Goal: Find specific page/section: Find specific page/section

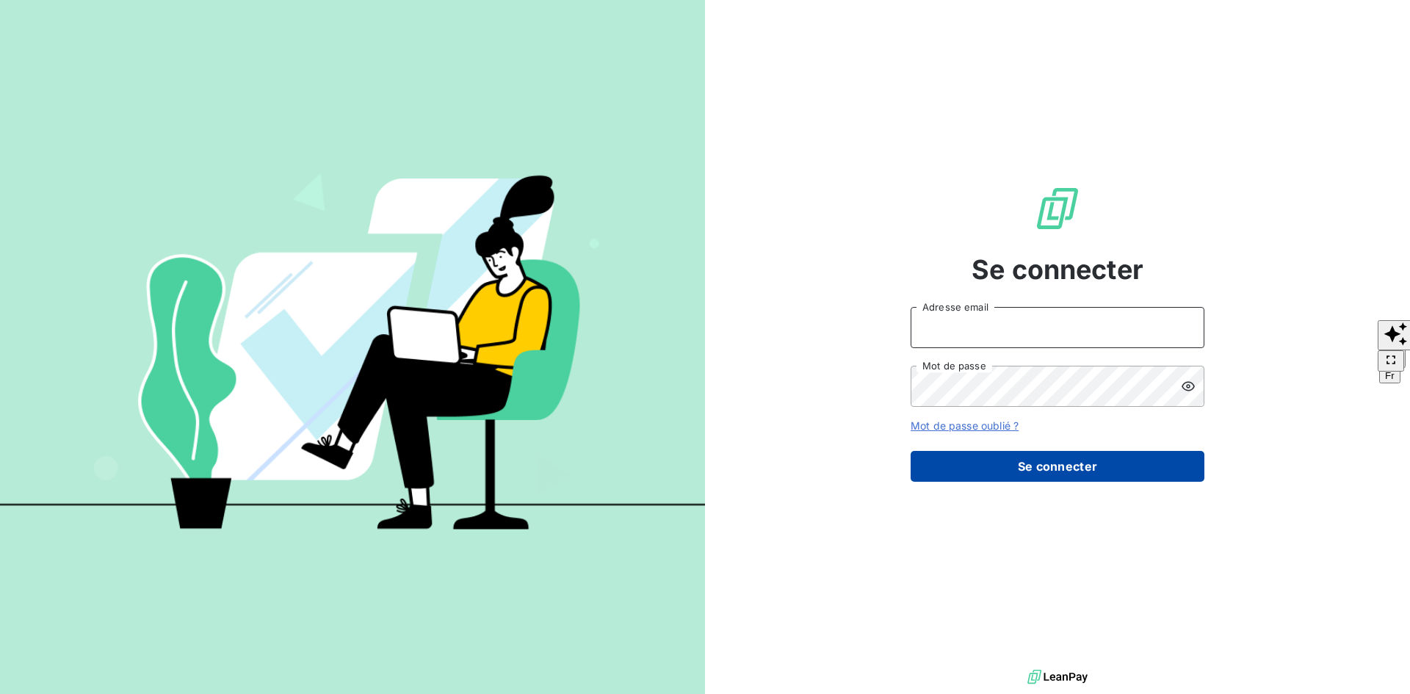
type input "[PERSON_NAME][EMAIL_ADDRESS][DOMAIN_NAME]"
click at [1043, 464] on button "Se connecter" at bounding box center [1058, 466] width 294 height 31
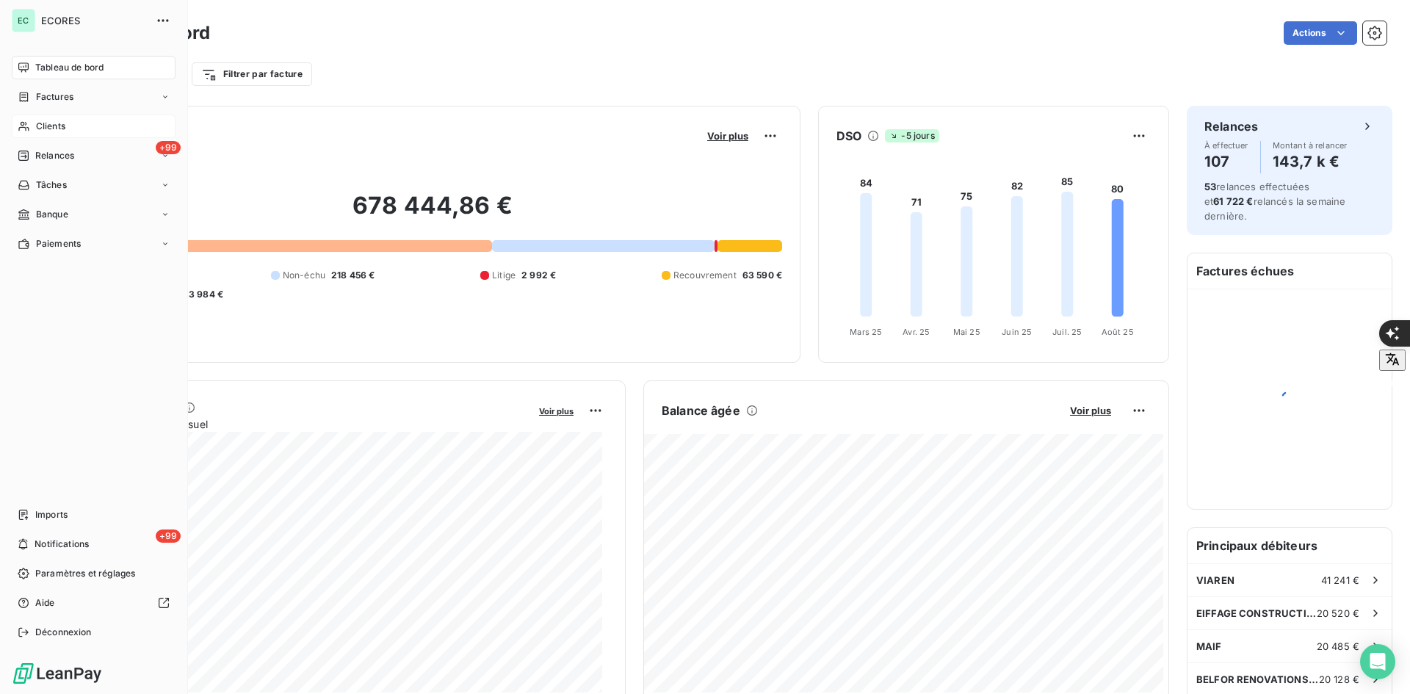
click at [72, 126] on div "Clients" at bounding box center [94, 127] width 164 height 24
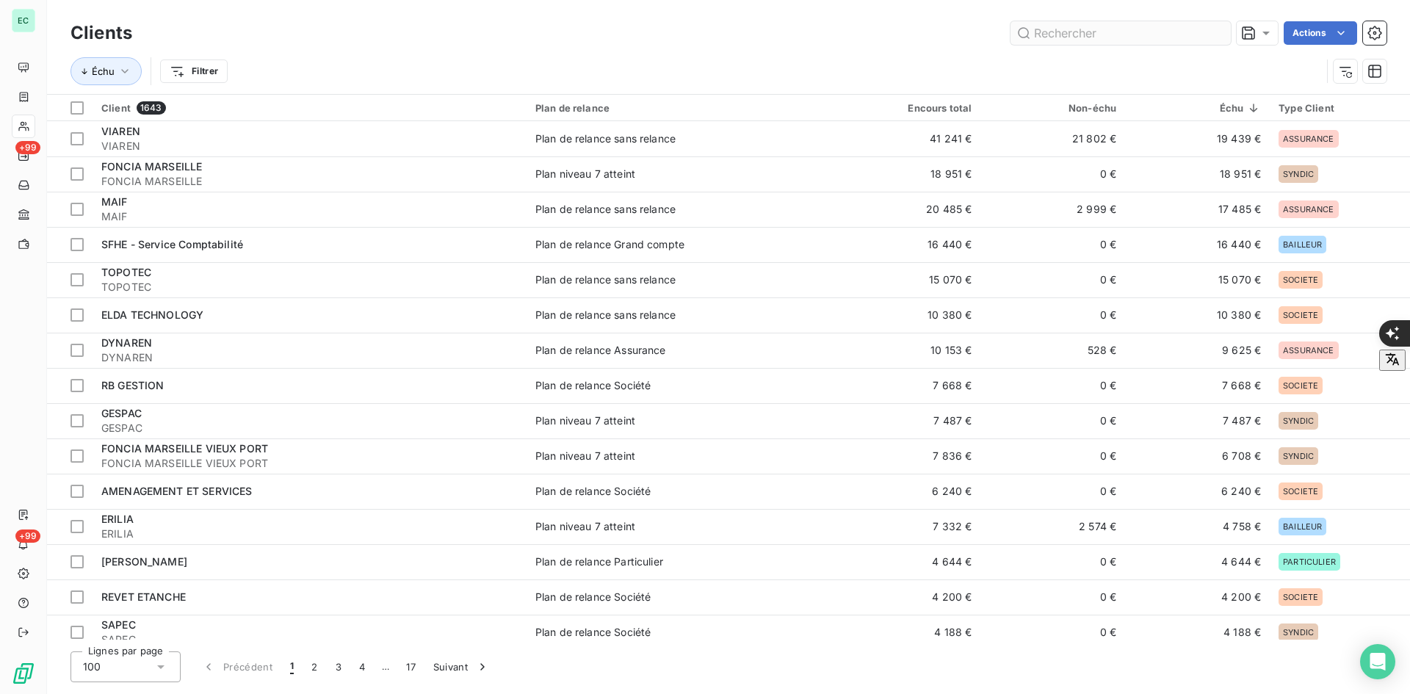
click at [1055, 37] on input "text" at bounding box center [1121, 33] width 220 height 24
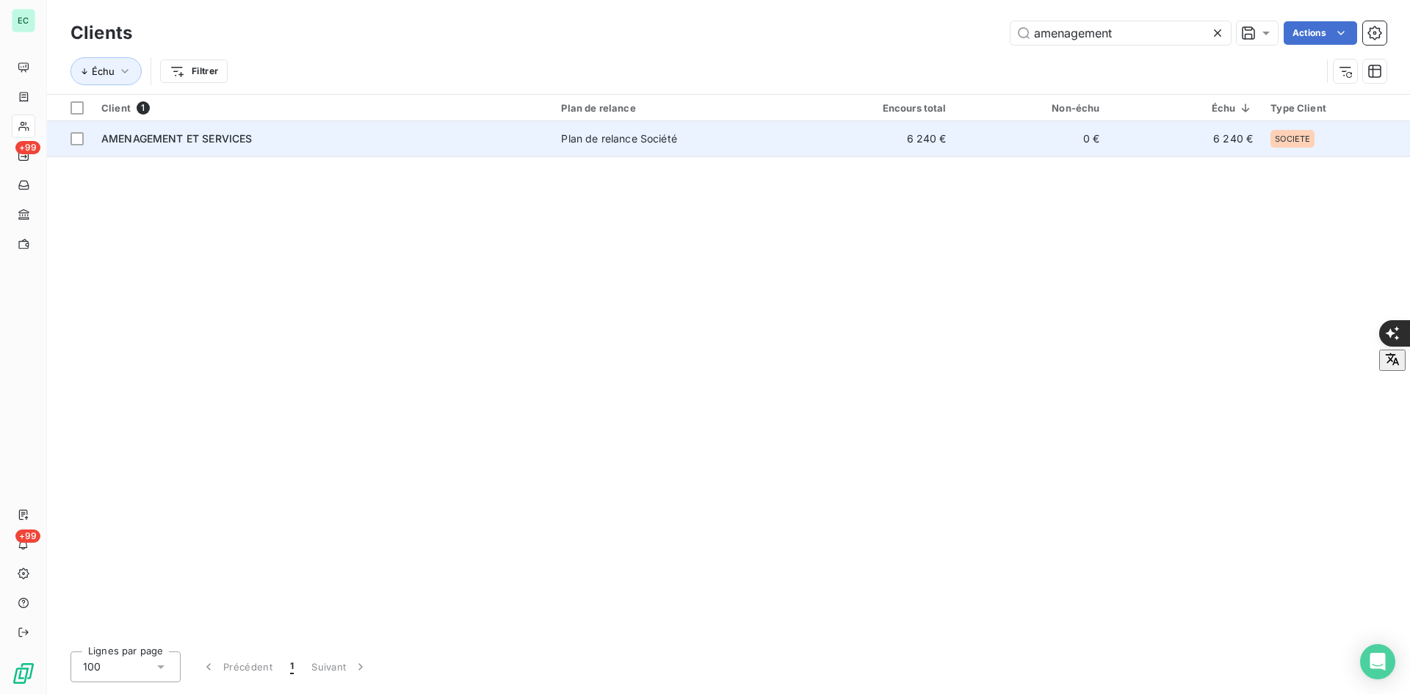
type input "amenagement"
click at [247, 145] on div "AMENAGEMENT ET SERVICES" at bounding box center [322, 138] width 442 height 15
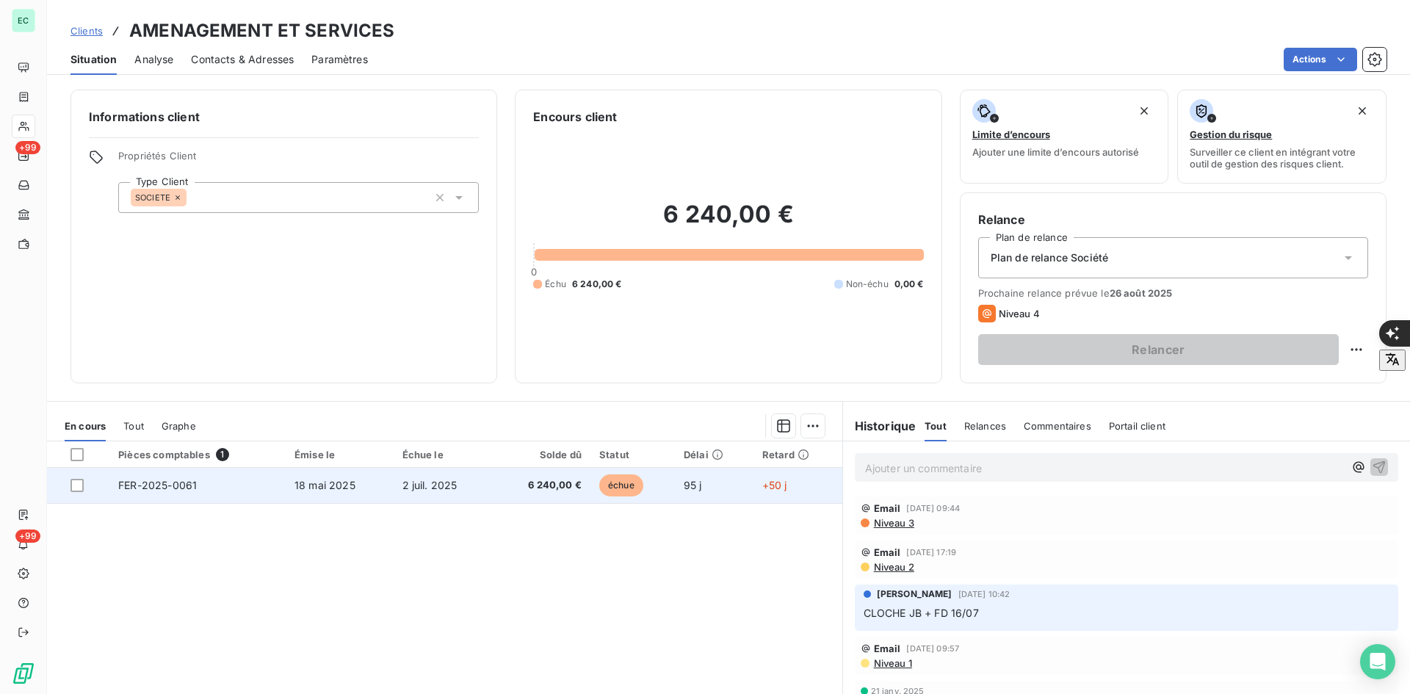
click at [406, 498] on td "2 juil. 2025" at bounding box center [444, 485] width 100 height 35
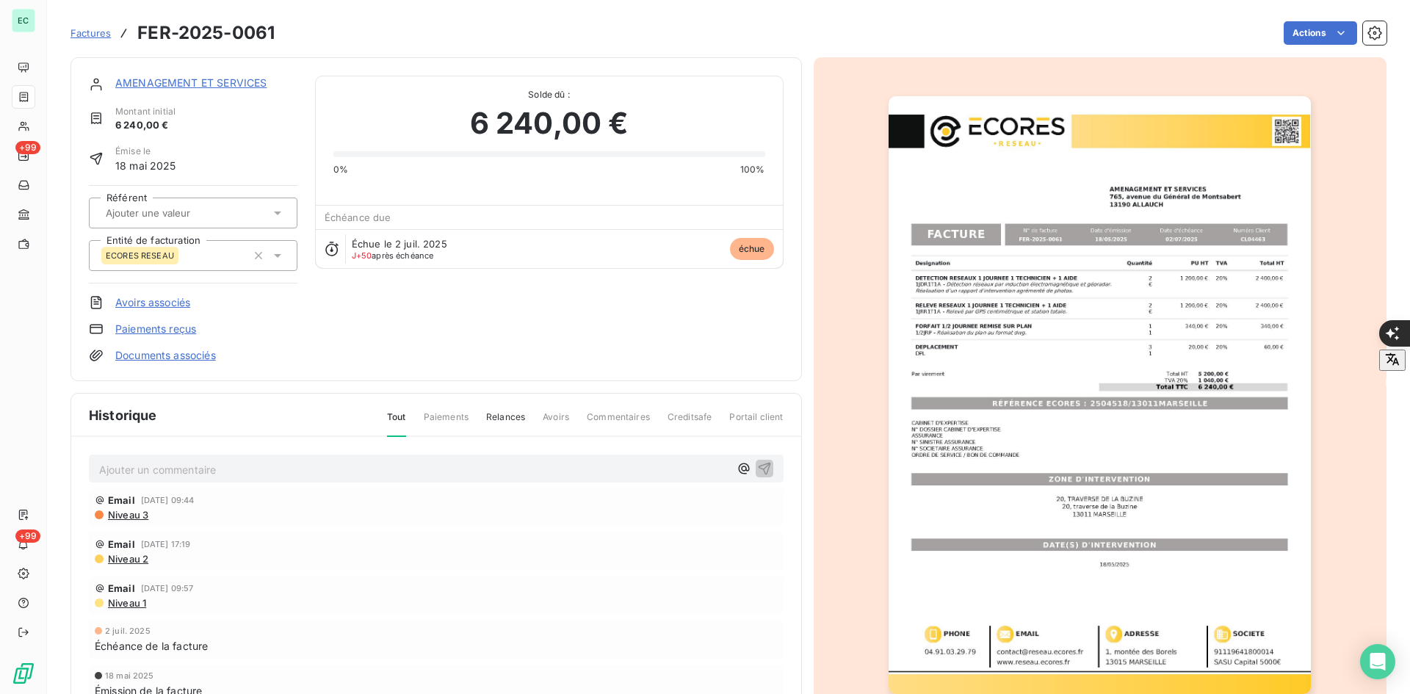
click at [178, 352] on link "Documents associés" at bounding box center [165, 355] width 101 height 15
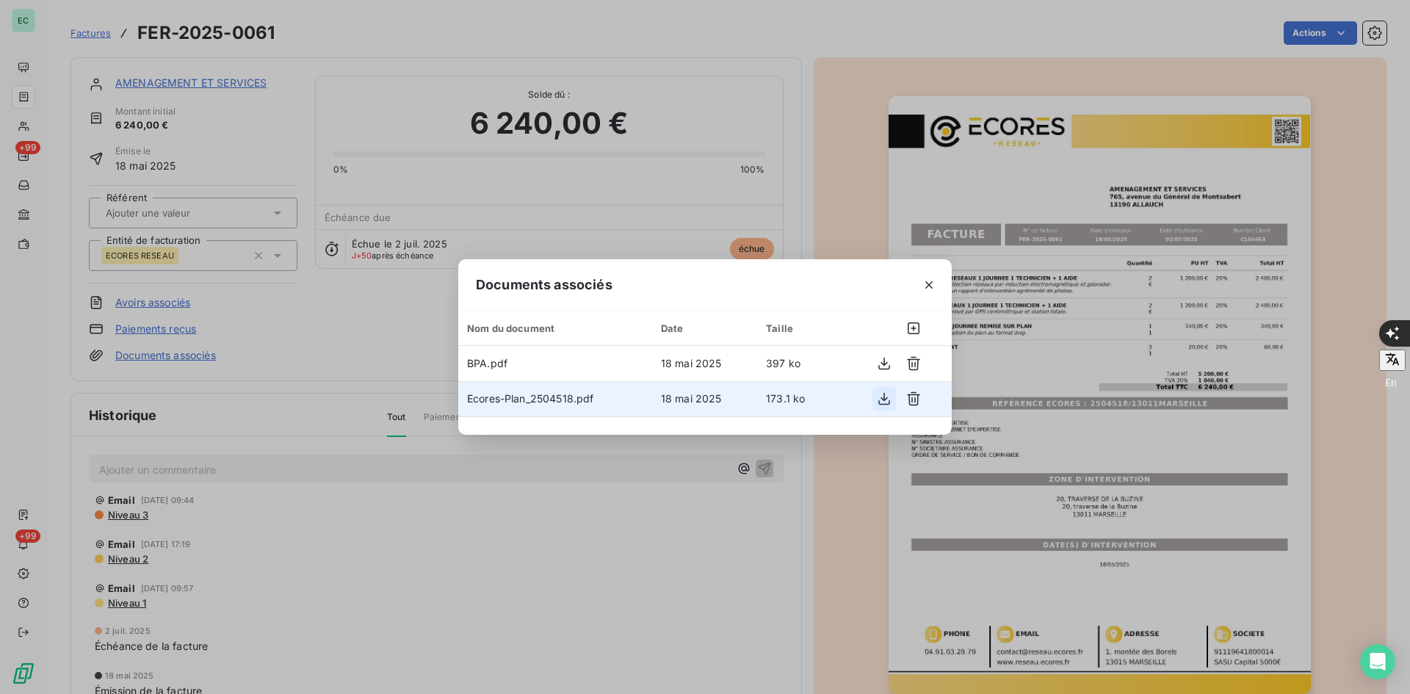
click at [881, 402] on icon "button" at bounding box center [884, 398] width 15 height 15
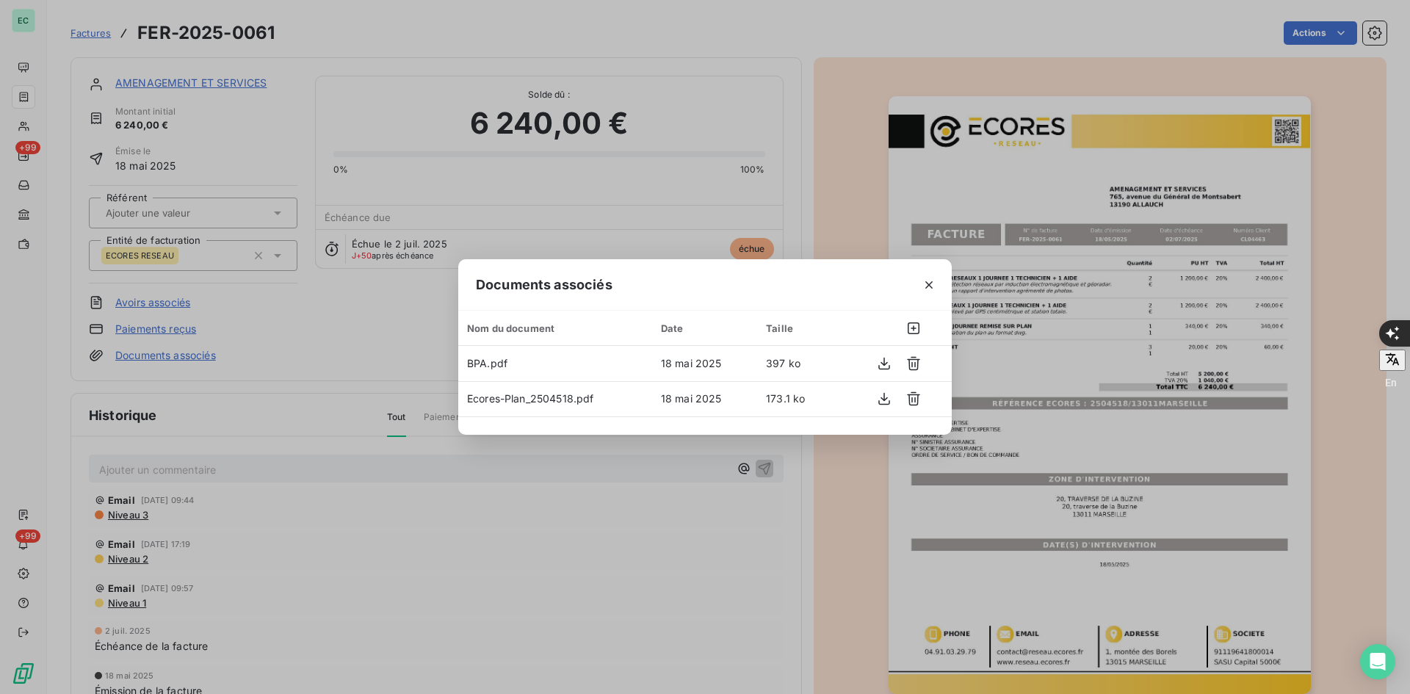
drag, startPoint x: 322, startPoint y: 354, endPoint x: 333, endPoint y: 350, distance: 11.6
click at [322, 353] on div "Documents associés Nom du document Date Taille BPA.pdf 18 mai 2025 397 ko Ecore…" at bounding box center [705, 347] width 1410 height 694
